Goal: Task Accomplishment & Management: Manage account settings

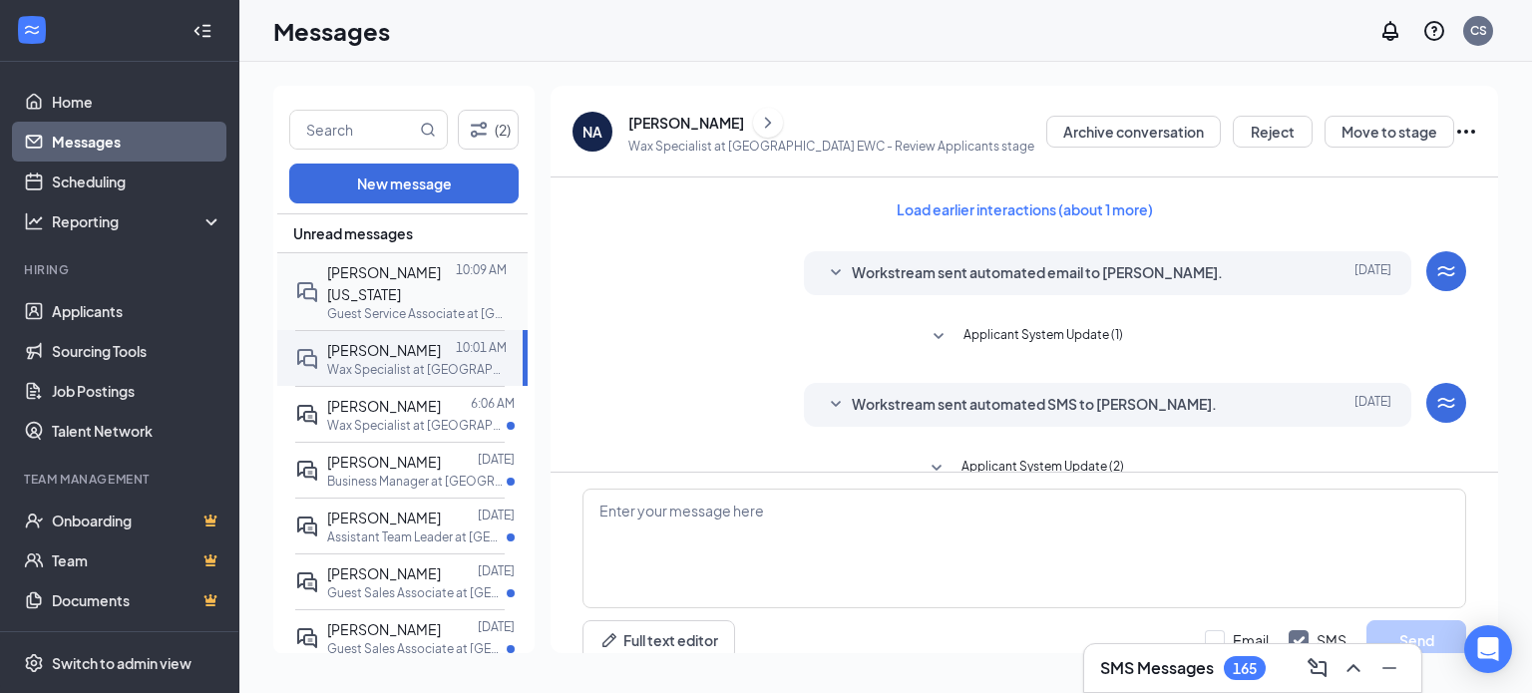
scroll to position [1181, 0]
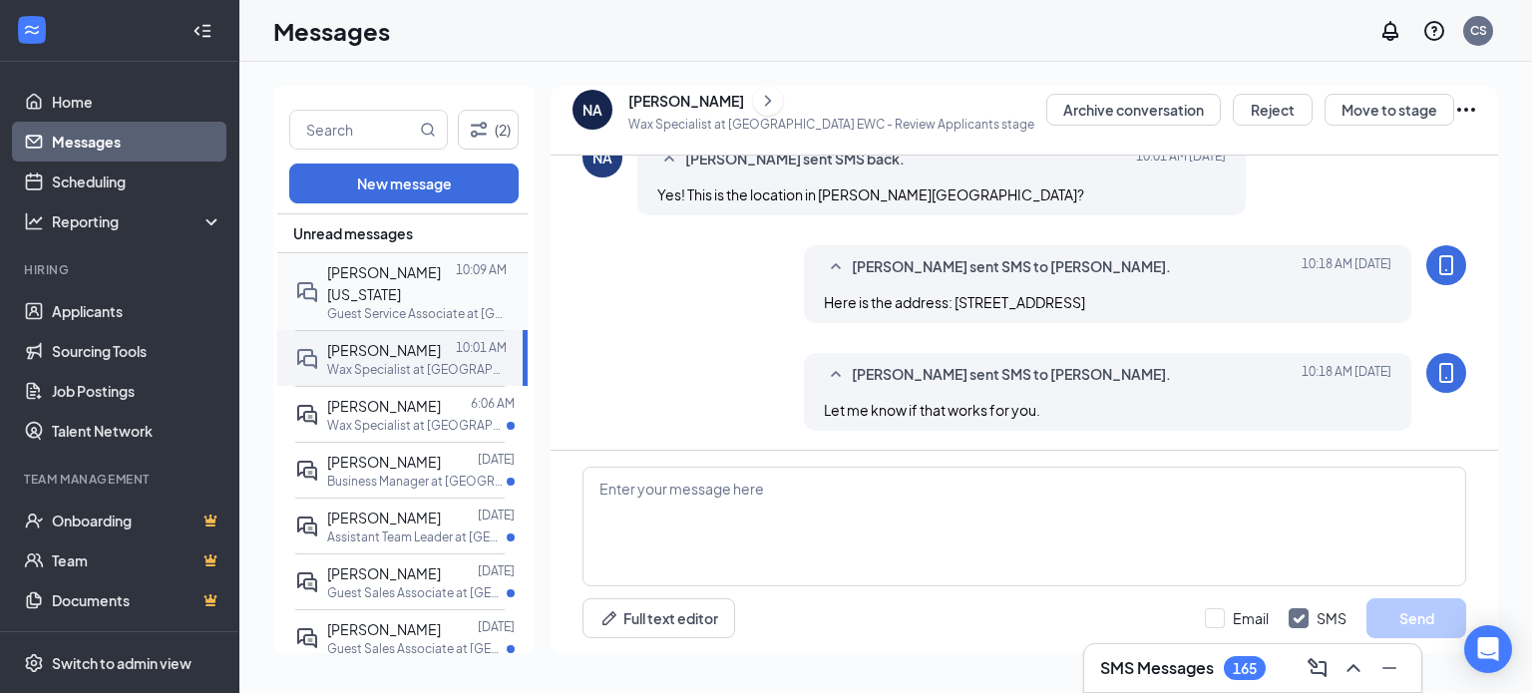
click at [365, 305] on p "Guest Service Associate at [GEOGRAPHIC_DATA]" at bounding box center [416, 313] width 179 height 17
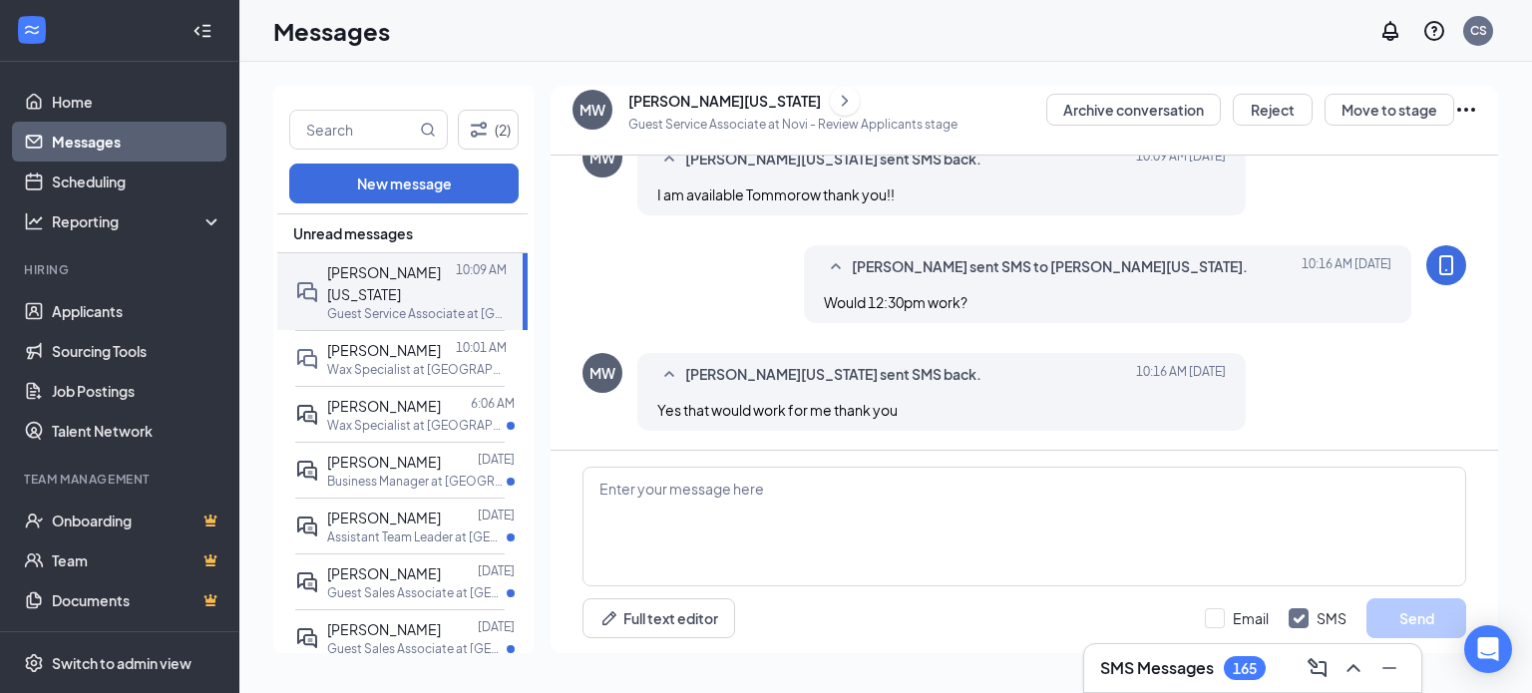
scroll to position [866, 0]
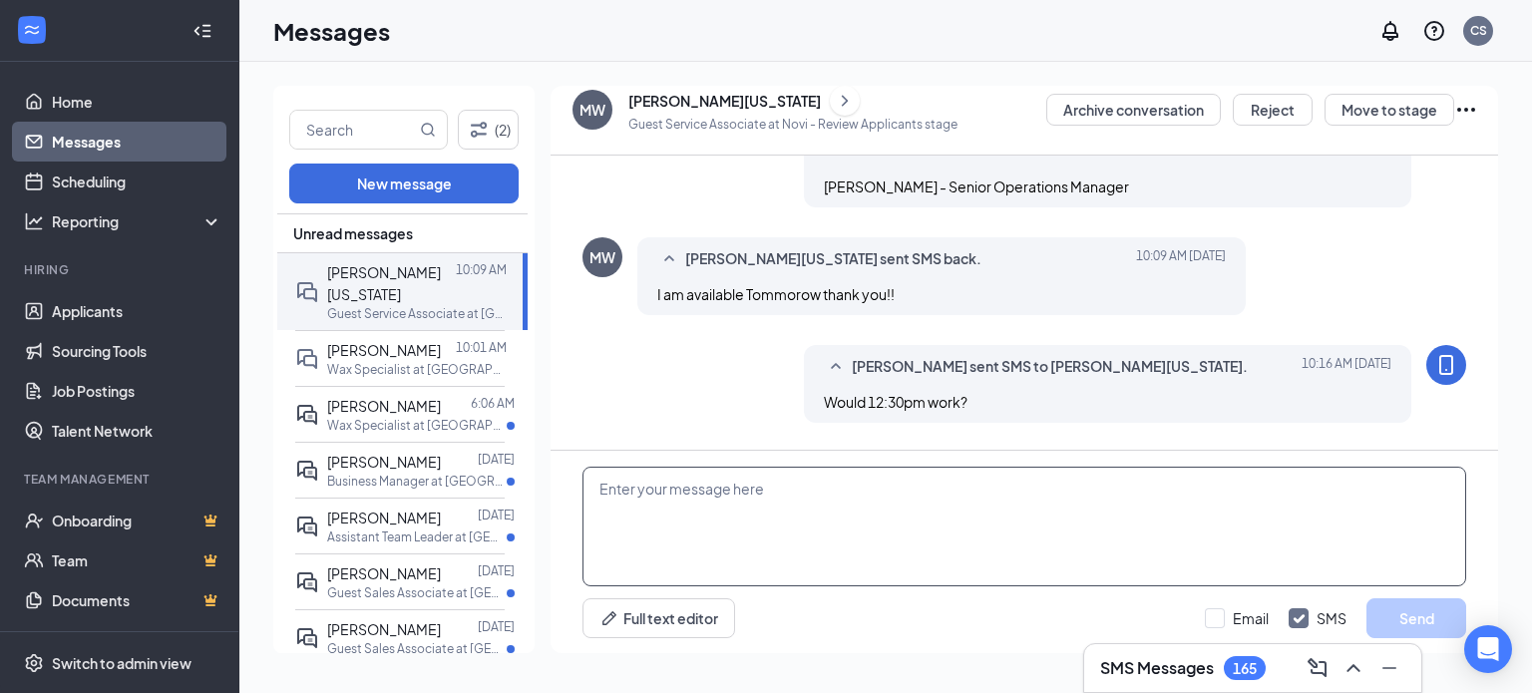
click at [979, 537] on textarea at bounding box center [1023, 527] width 883 height 120
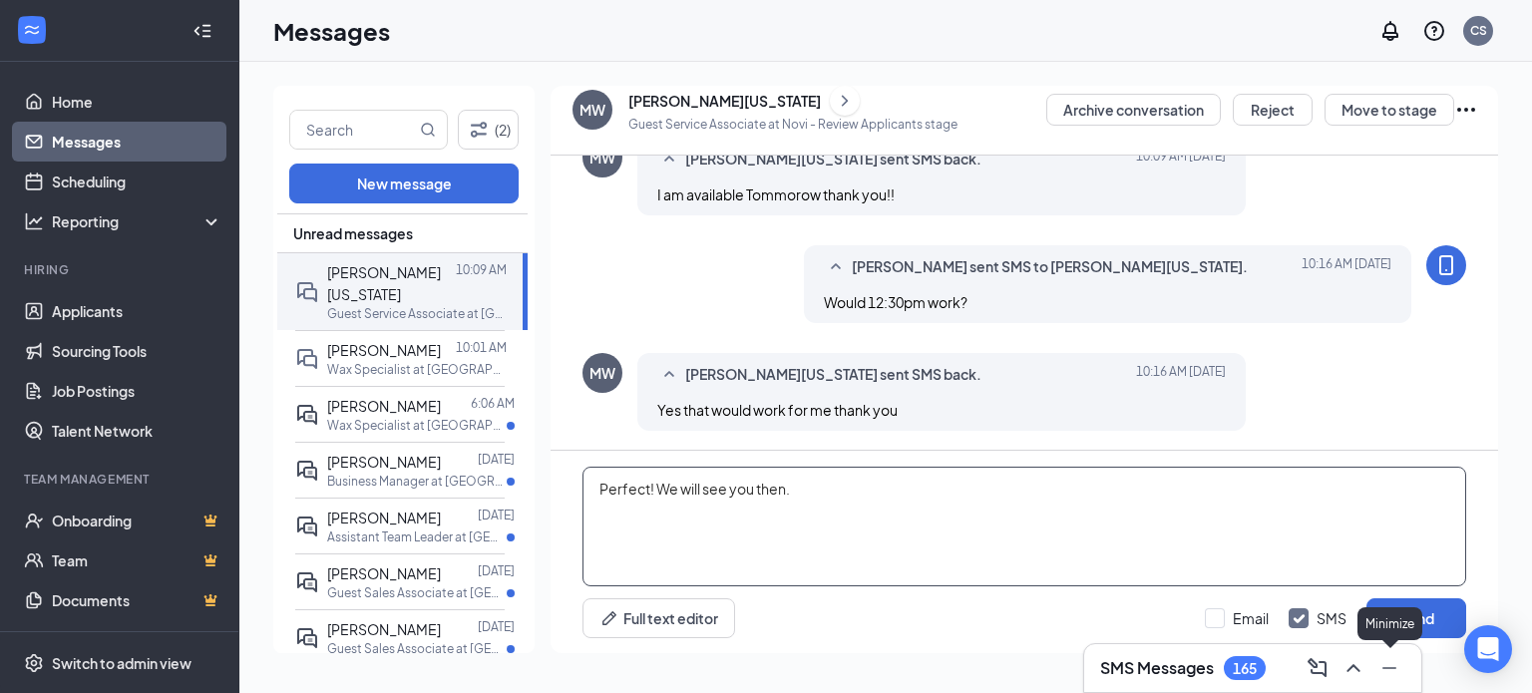
type textarea "Perfect! We will see you then."
click at [1420, 610] on div "Minimize" at bounding box center [1389, 623] width 65 height 33
click at [1451, 616] on button "Send" at bounding box center [1416, 618] width 100 height 40
click at [835, 97] on icon "ChevronRight" at bounding box center [845, 101] width 20 height 24
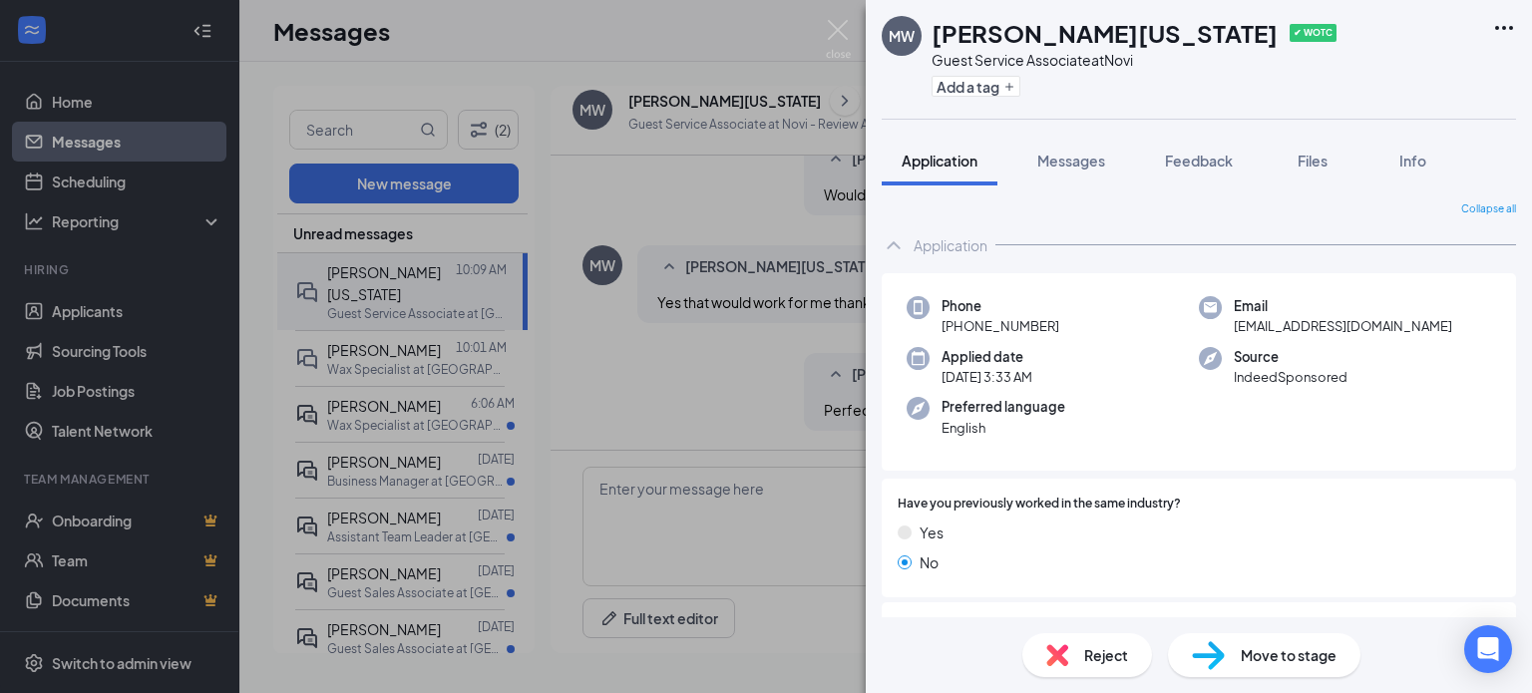
click at [1280, 636] on div "Move to stage" at bounding box center [1264, 655] width 192 height 44
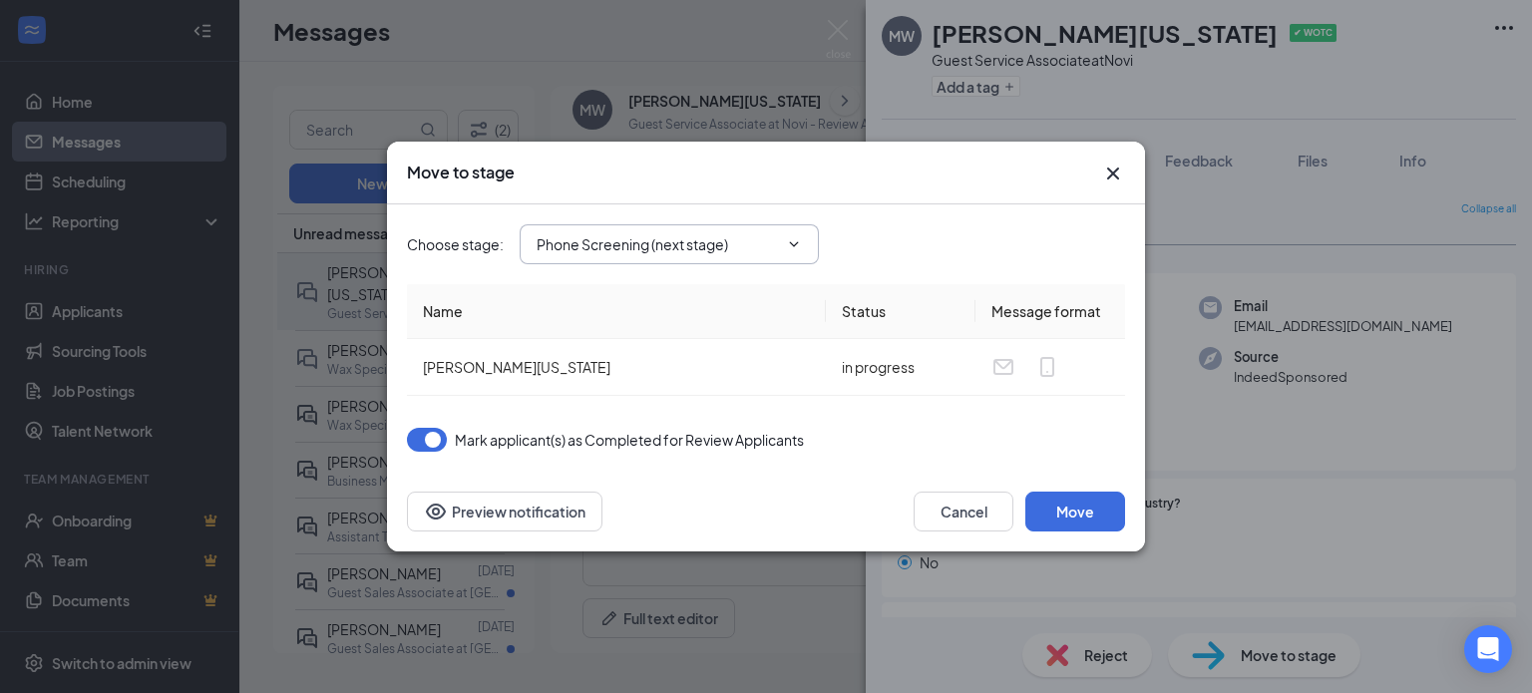
click at [599, 266] on div "Choose stage : Phone Screening (next stage)" at bounding box center [766, 244] width 718 height 80
click at [589, 228] on span "Phone Screening (next stage)" at bounding box center [669, 244] width 299 height 40
click at [655, 248] on input "Phone Screening (next stage)" at bounding box center [656, 244] width 241 height 22
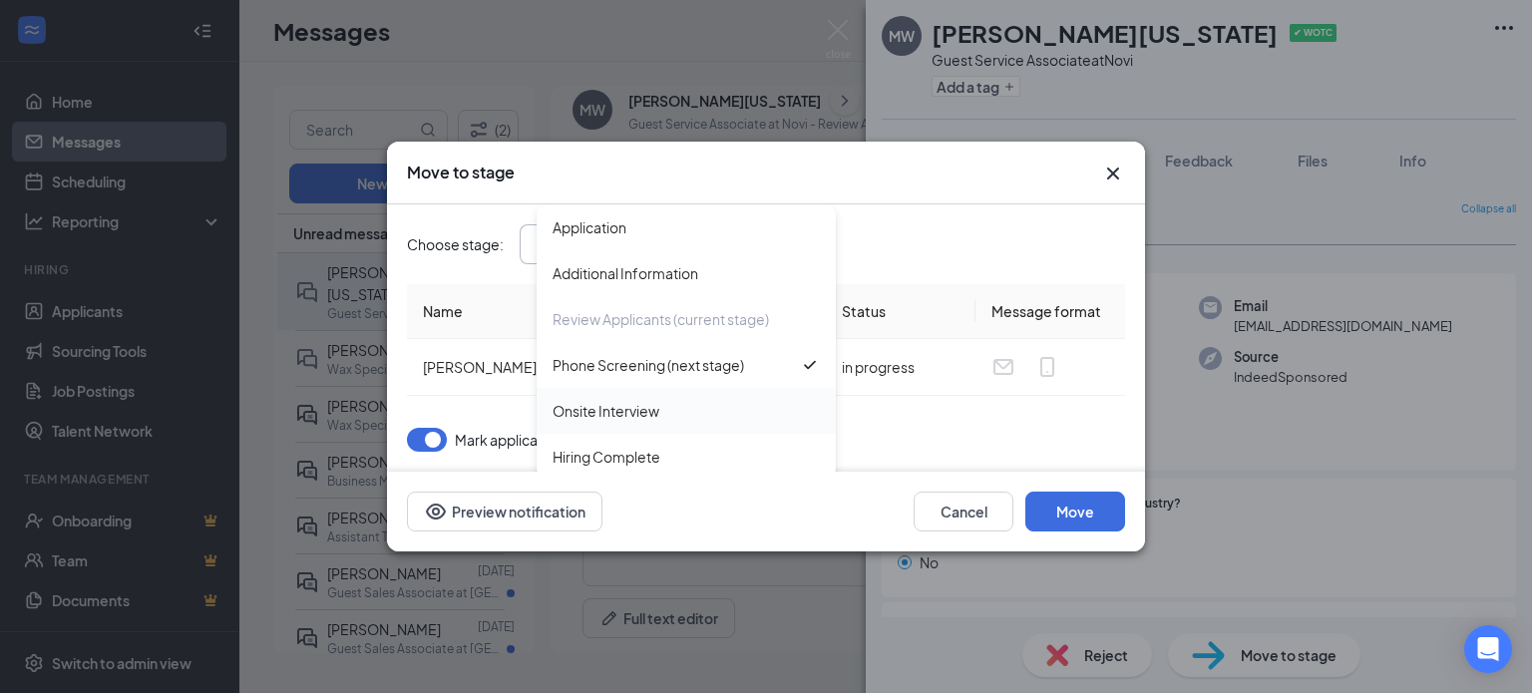
click at [694, 421] on div "Onsite Interview" at bounding box center [685, 411] width 267 height 22
type input "Onsite Interview"
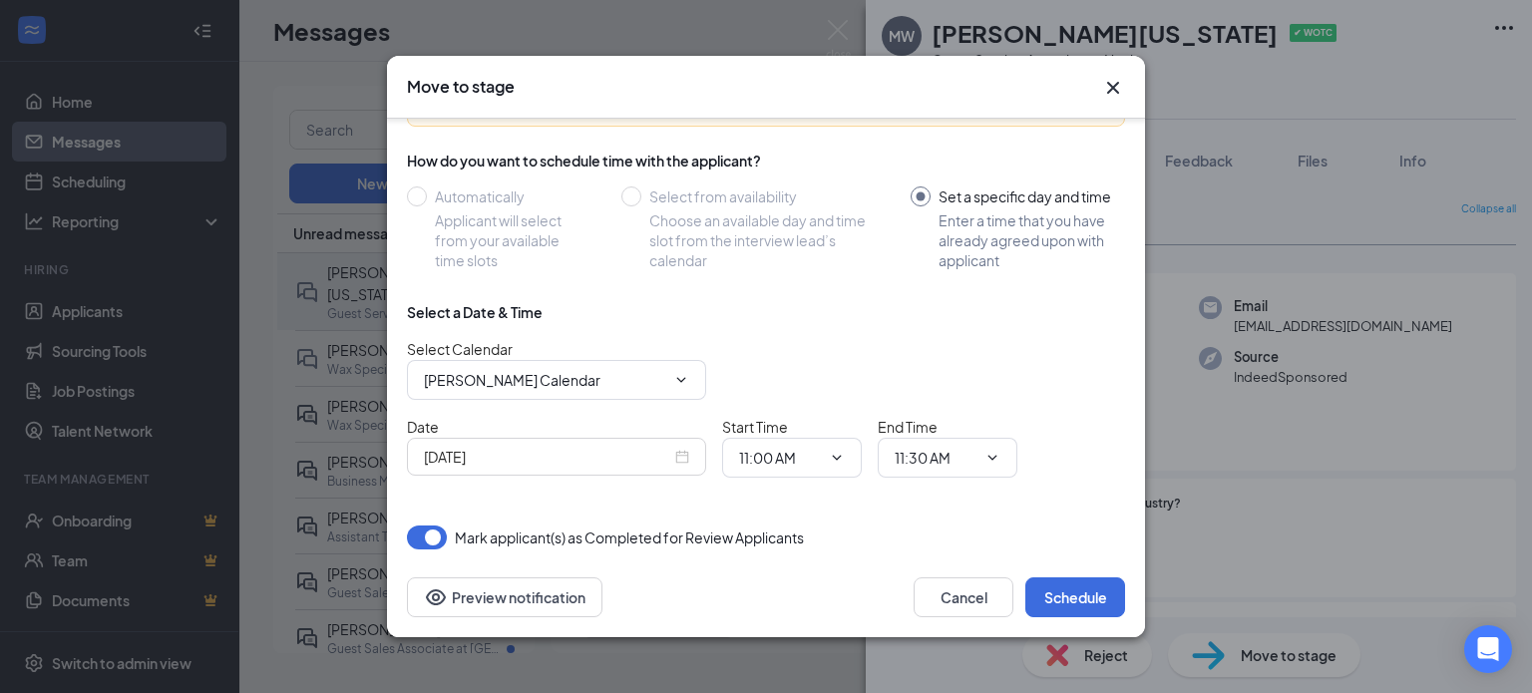
scroll to position [142, 0]
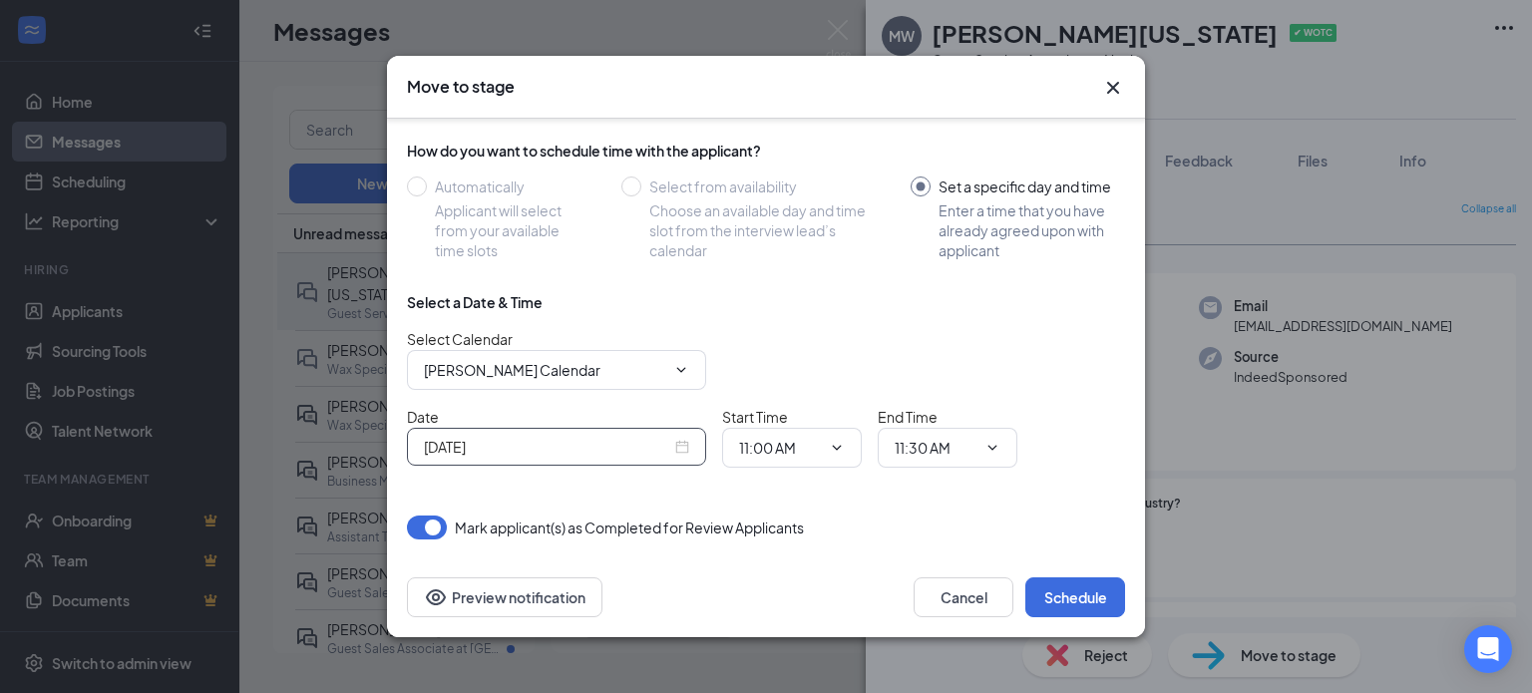
click at [555, 439] on input "Sep 16, 2025" at bounding box center [547, 447] width 247 height 22
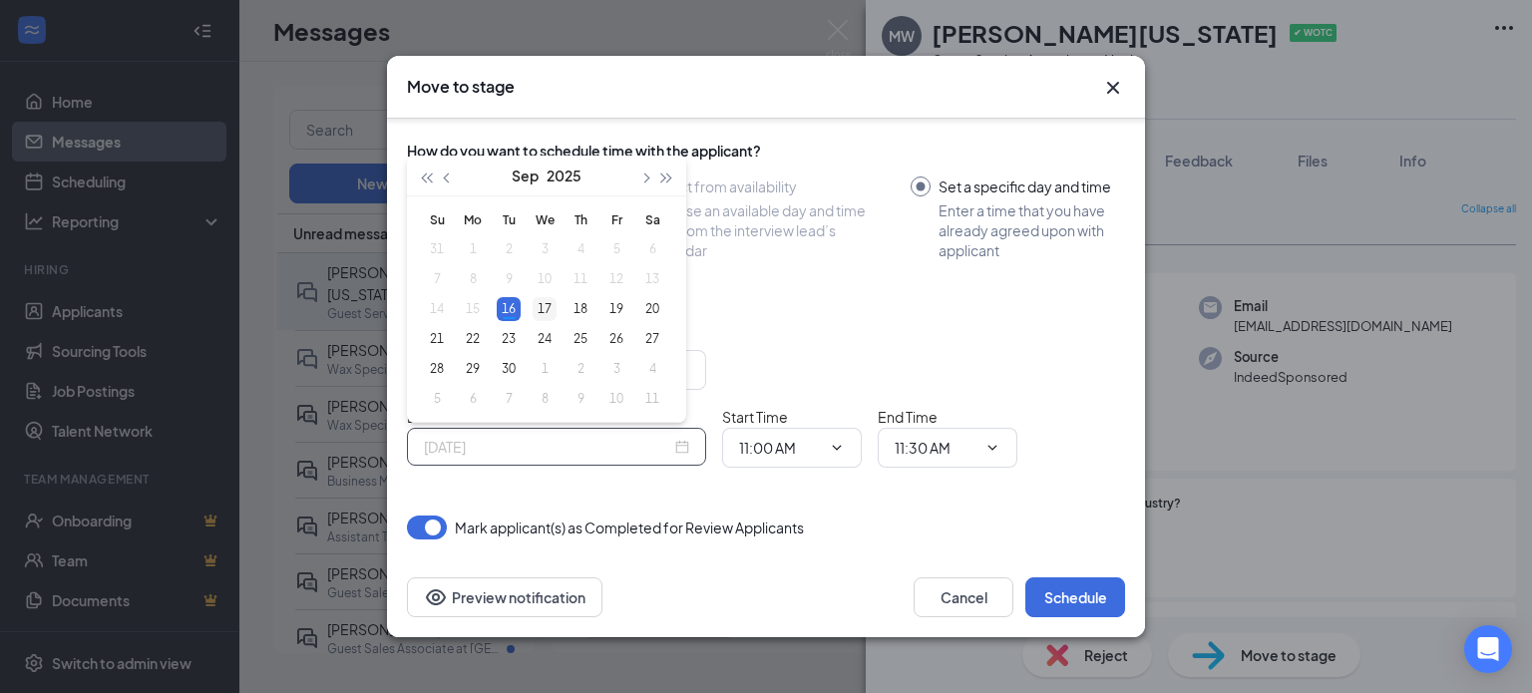
type input "Sep 17, 2025"
click at [542, 312] on div "17" at bounding box center [544, 309] width 24 height 24
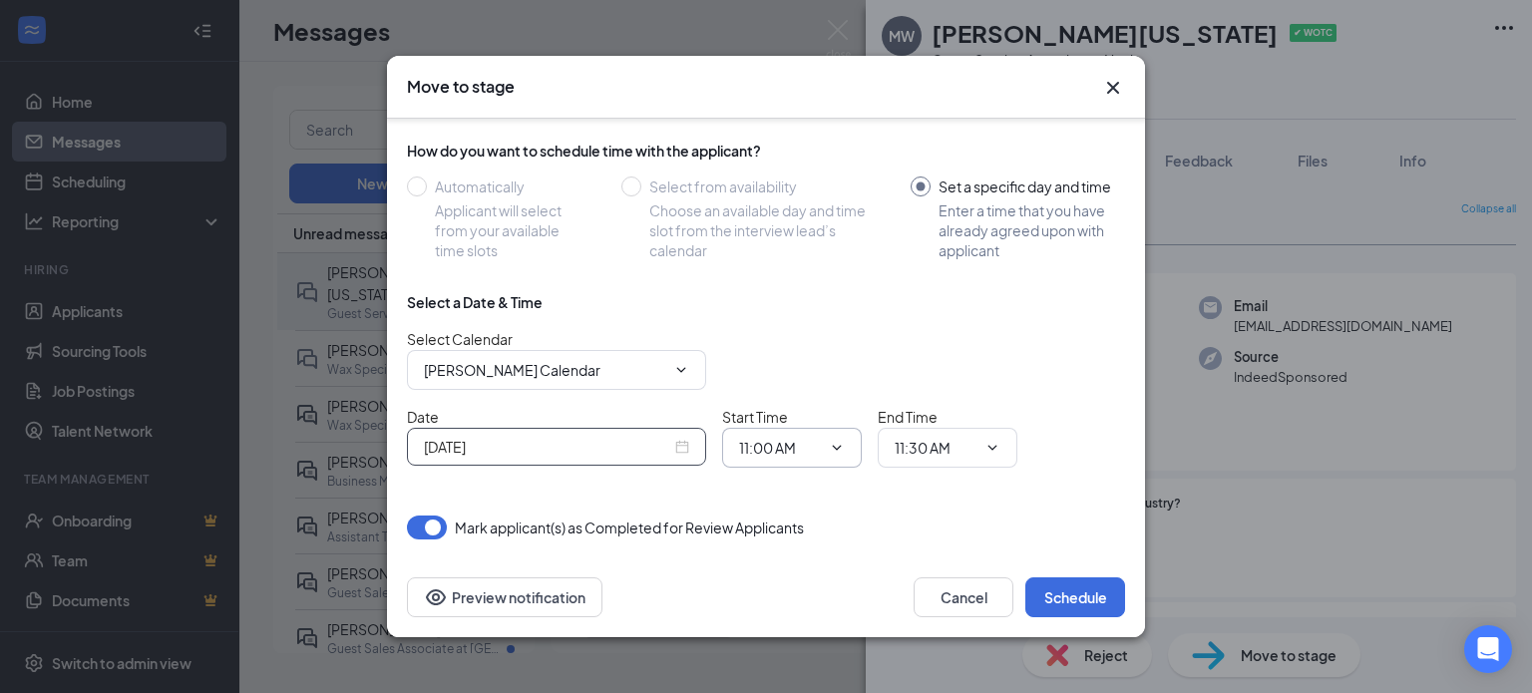
click at [774, 445] on input "11:00 AM" at bounding box center [780, 448] width 82 height 22
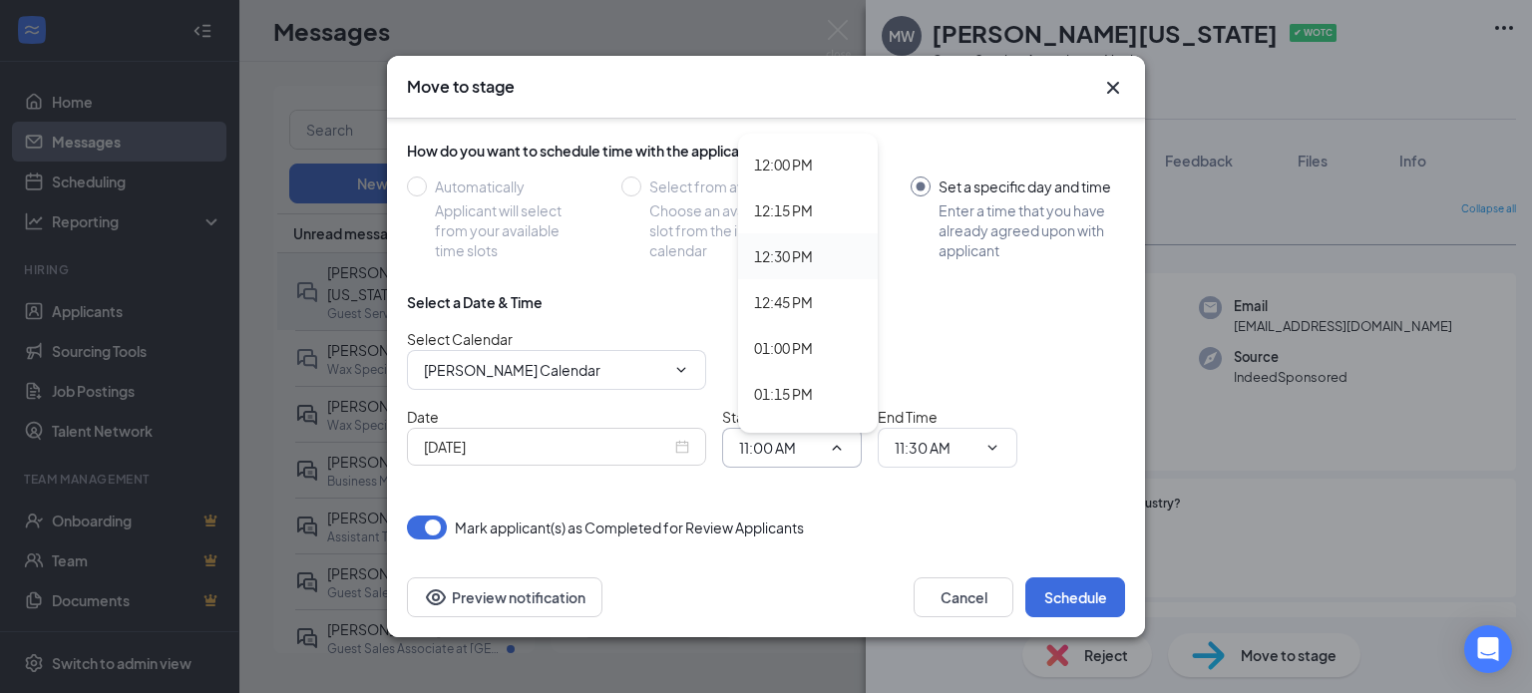
click at [825, 270] on div "12:30 PM" at bounding box center [808, 256] width 140 height 46
type input "12:30 PM"
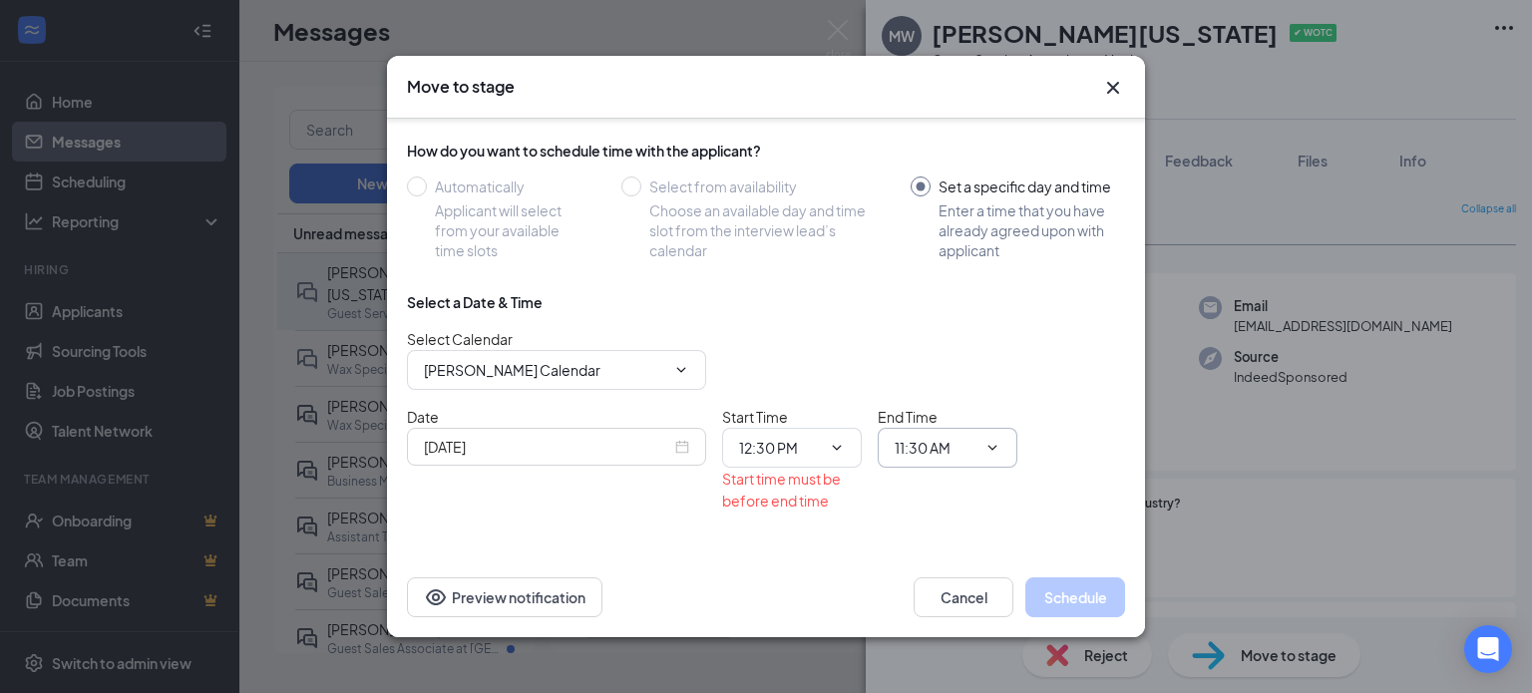
click at [941, 440] on input "11:30 AM" at bounding box center [935, 448] width 82 height 22
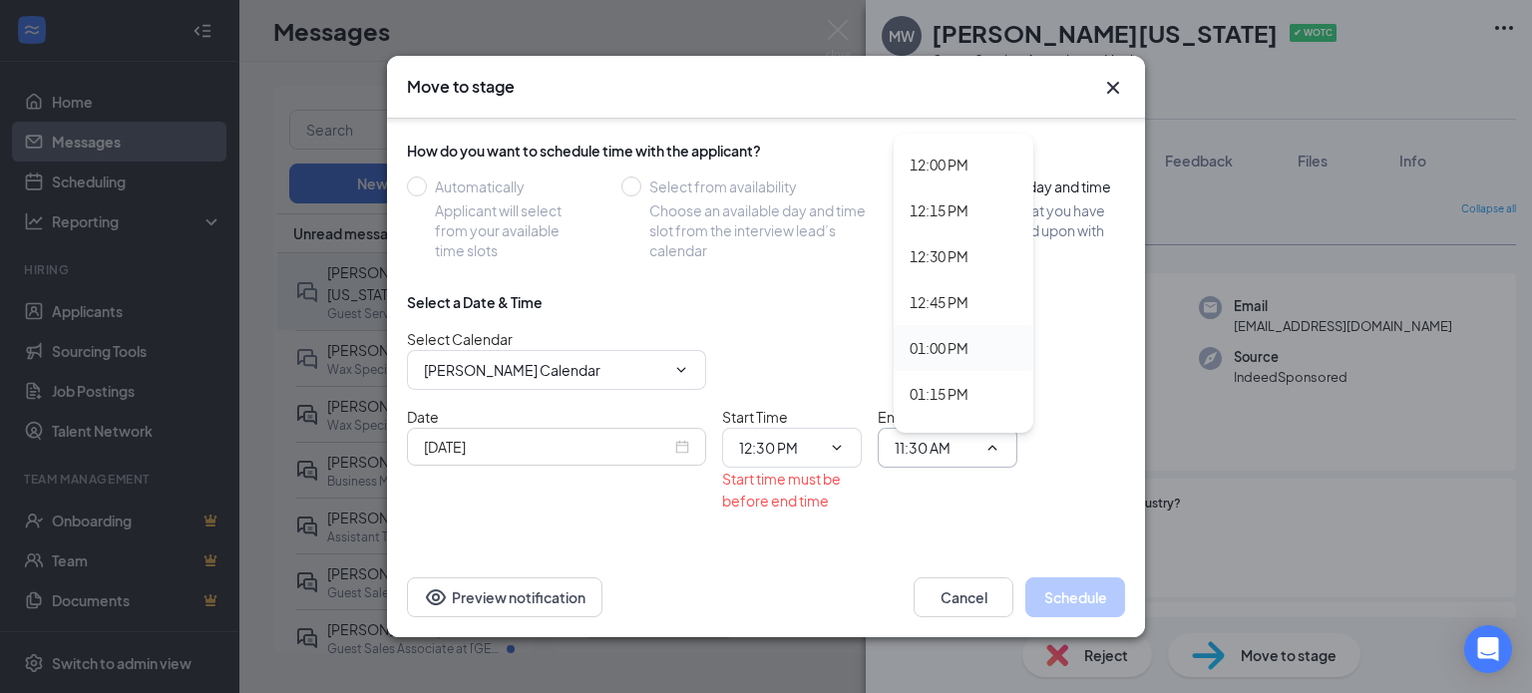
click at [963, 340] on div "01:00 PM" at bounding box center [938, 348] width 59 height 22
type input "01:00 PM"
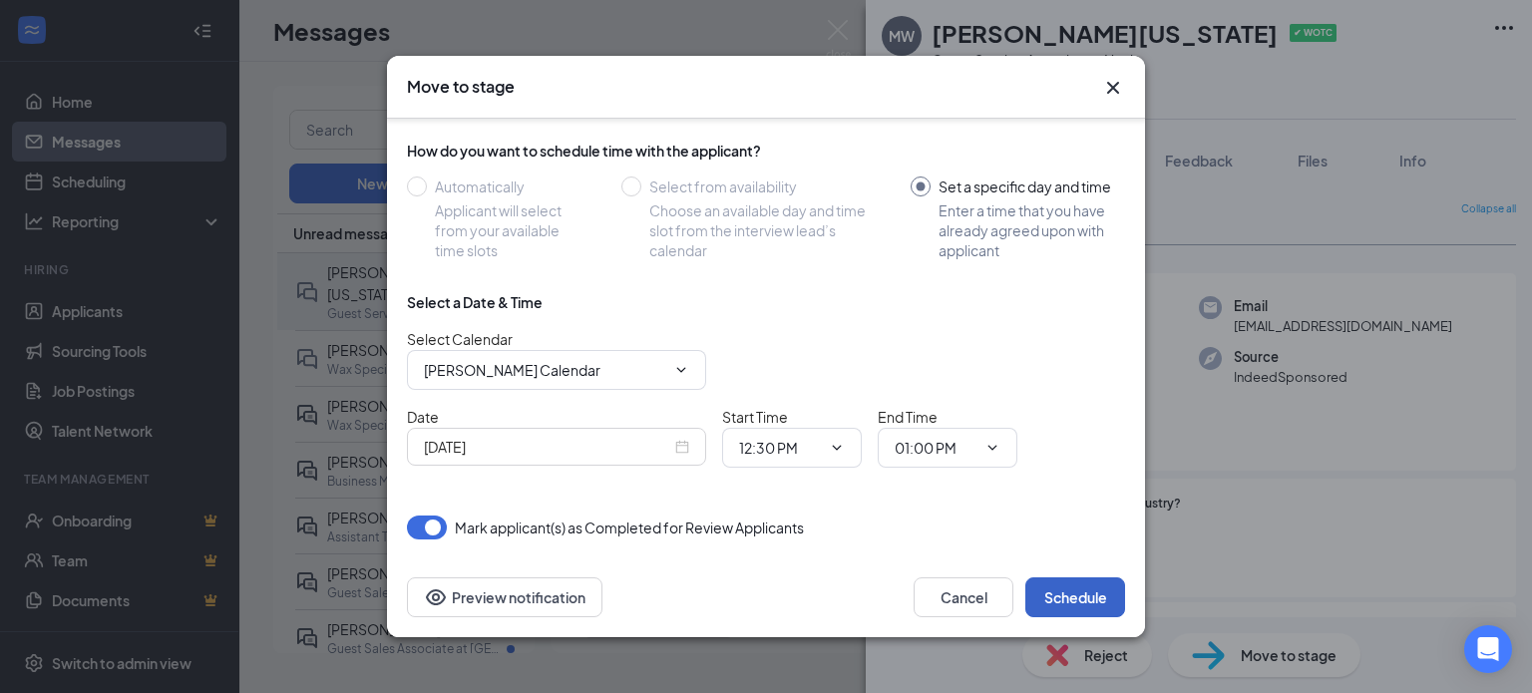
click at [1087, 595] on button "Schedule" at bounding box center [1075, 597] width 100 height 40
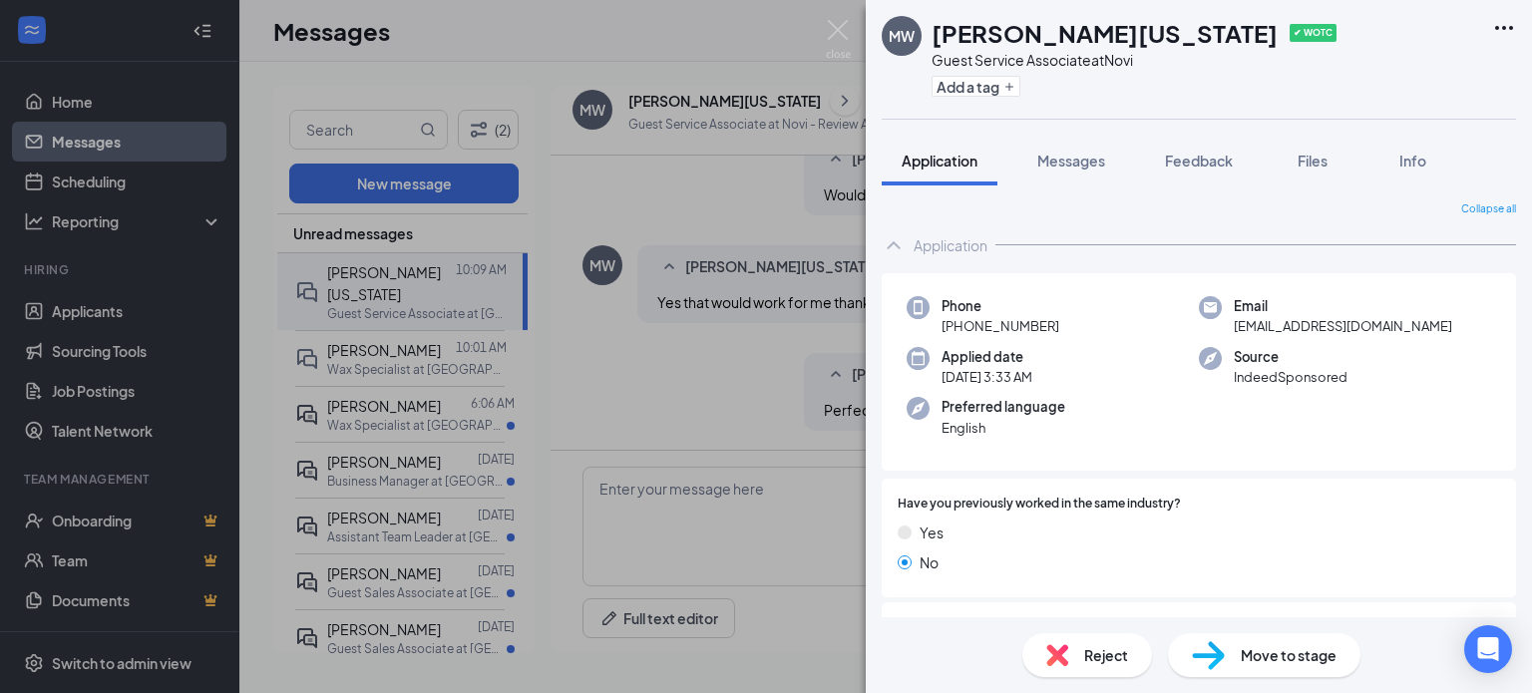
click at [768, 55] on div "MW Mariah Washington ✔ WOTC Guest Service Associate at Novi Add a tag Applicati…" at bounding box center [766, 346] width 1532 height 693
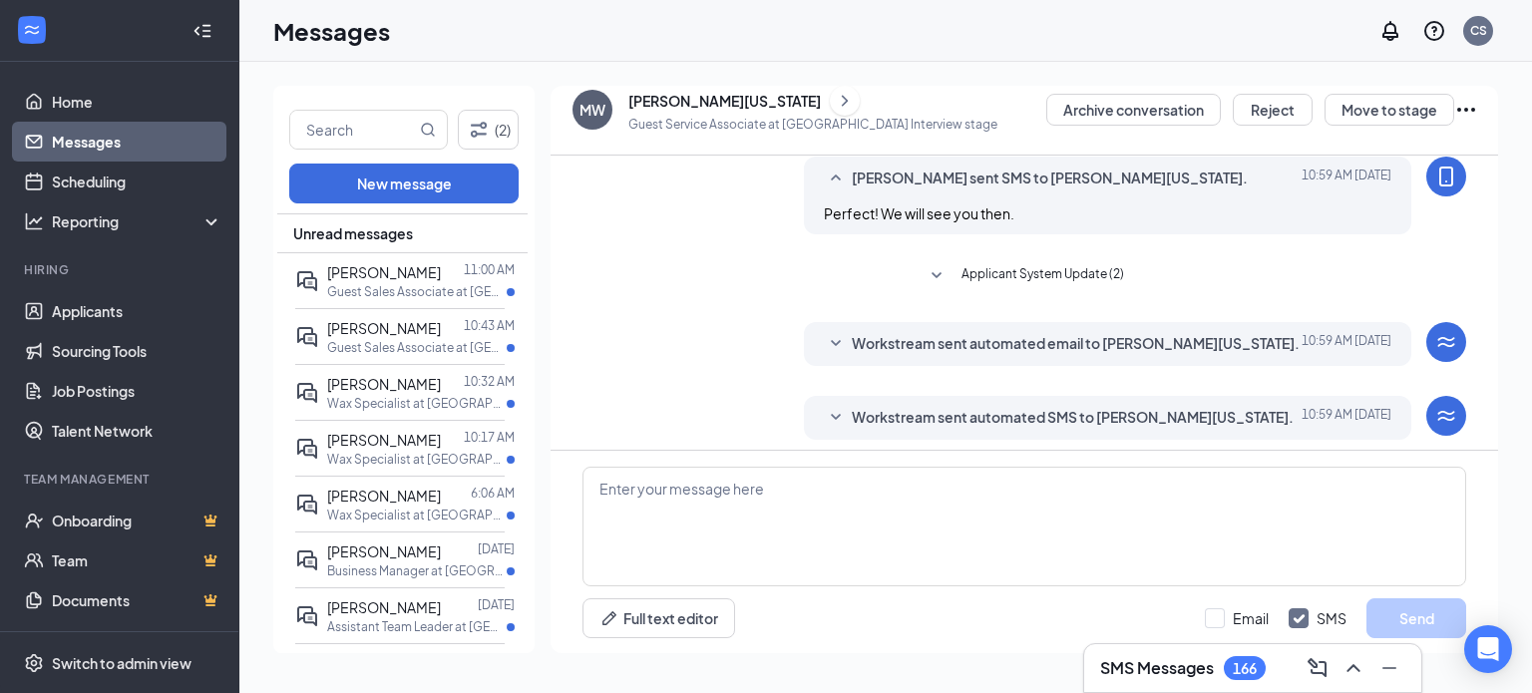
scroll to position [1016, 0]
